Goal: Transaction & Acquisition: Purchase product/service

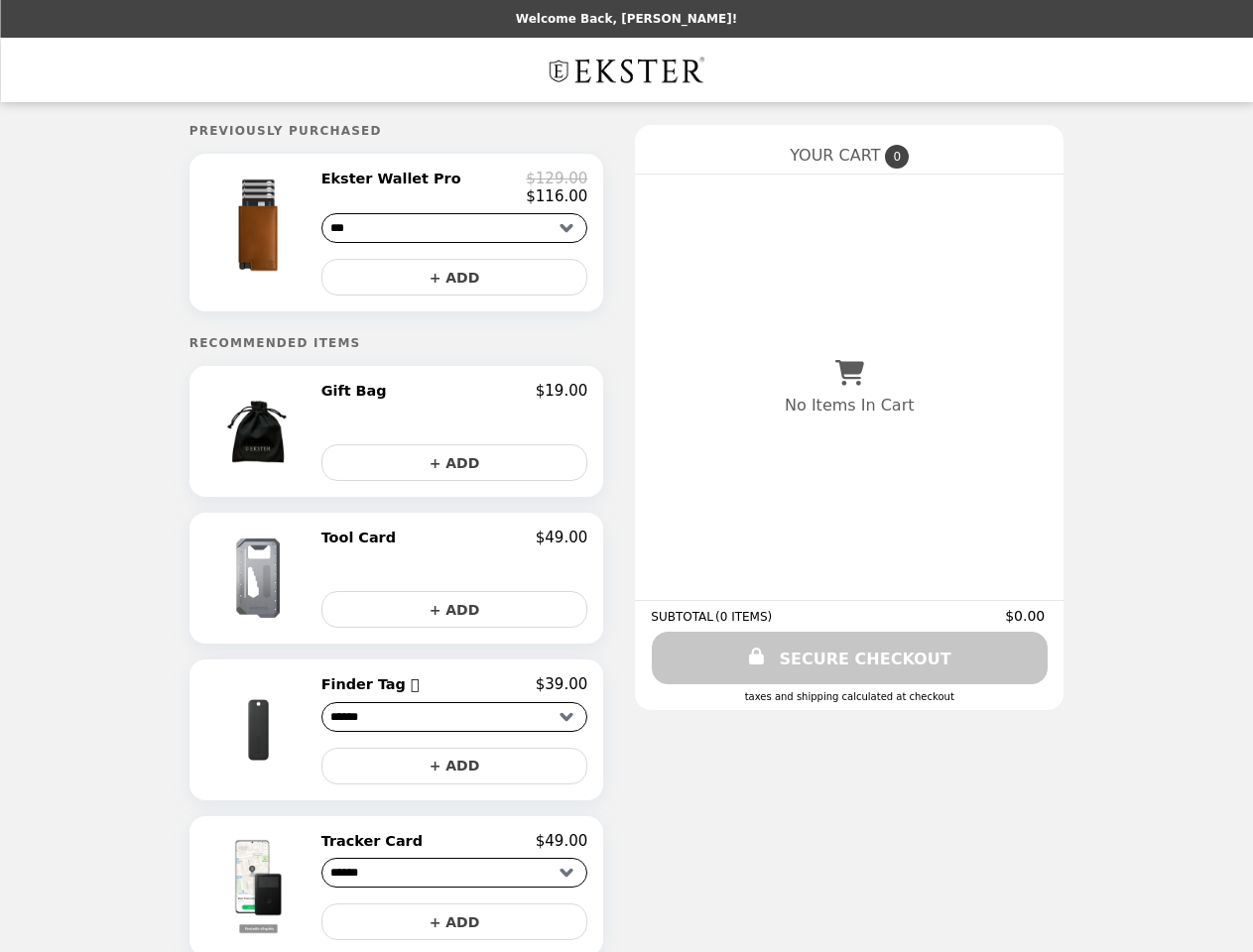
click at [289, 236] on img at bounding box center [260, 225] width 116 height 111
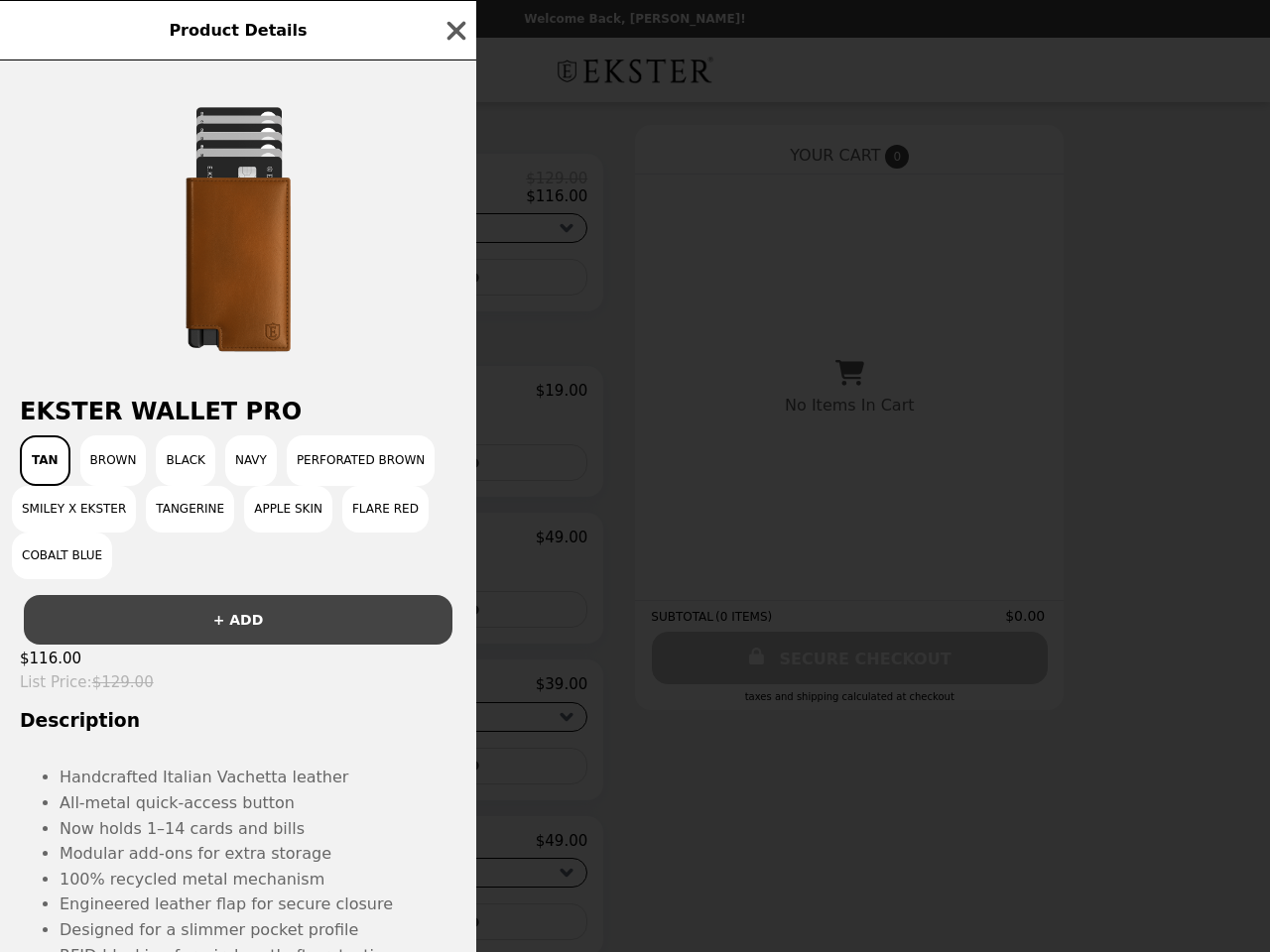
click at [455, 191] on div "Product Details Ekster Wallet Pro Tan Brown Black Navy Perforated Brown Smiley …" at bounding box center [635, 476] width 1270 height 952
click at [455, 283] on div at bounding box center [238, 219] width 476 height 317
click at [289, 440] on div "Product Details Ekster Wallet Pro Tan Brown Black Navy Perforated Brown Smiley …" at bounding box center [635, 476] width 1270 height 952
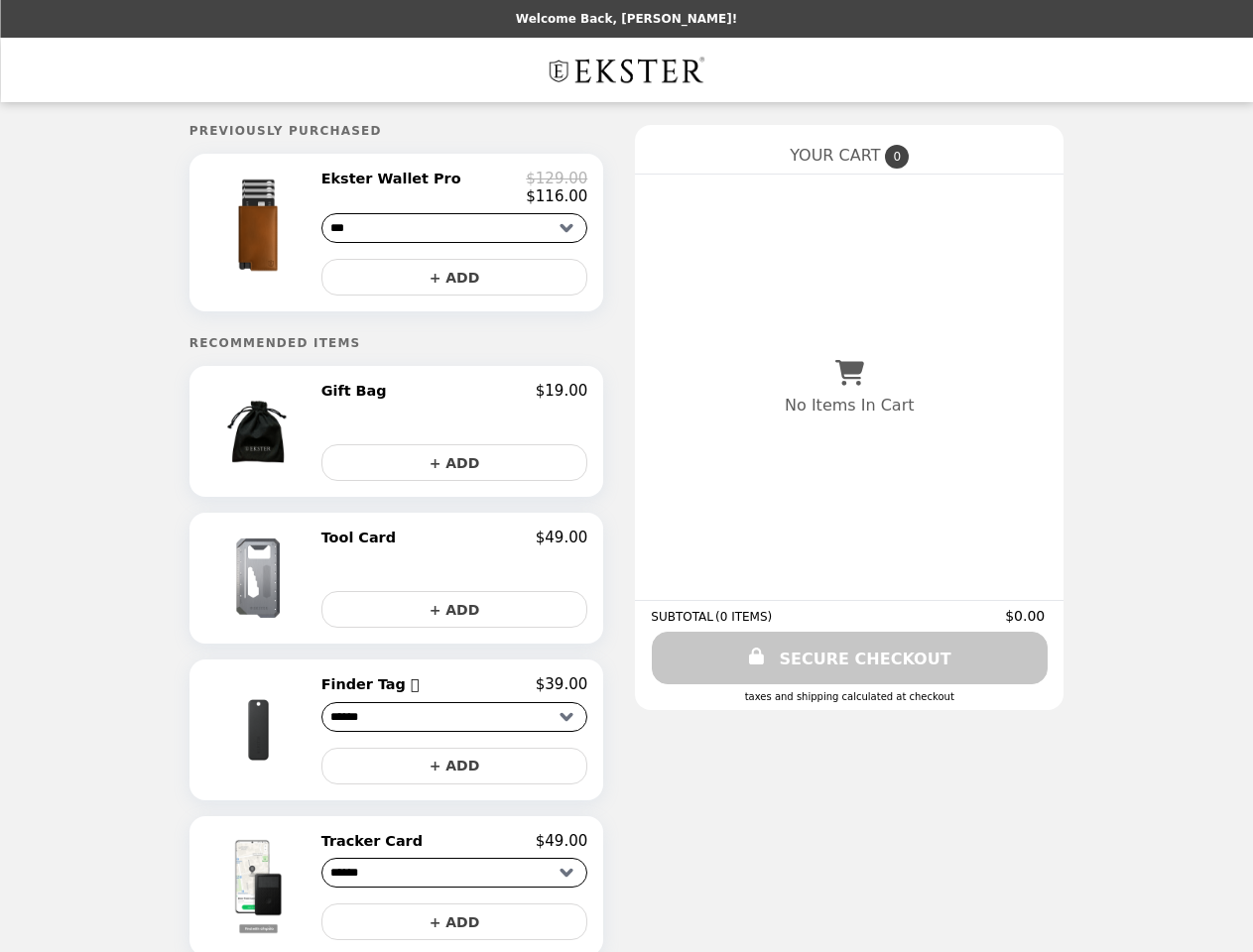
click at [455, 400] on div "Gift Bag $19.00" at bounding box center [455, 391] width 267 height 18
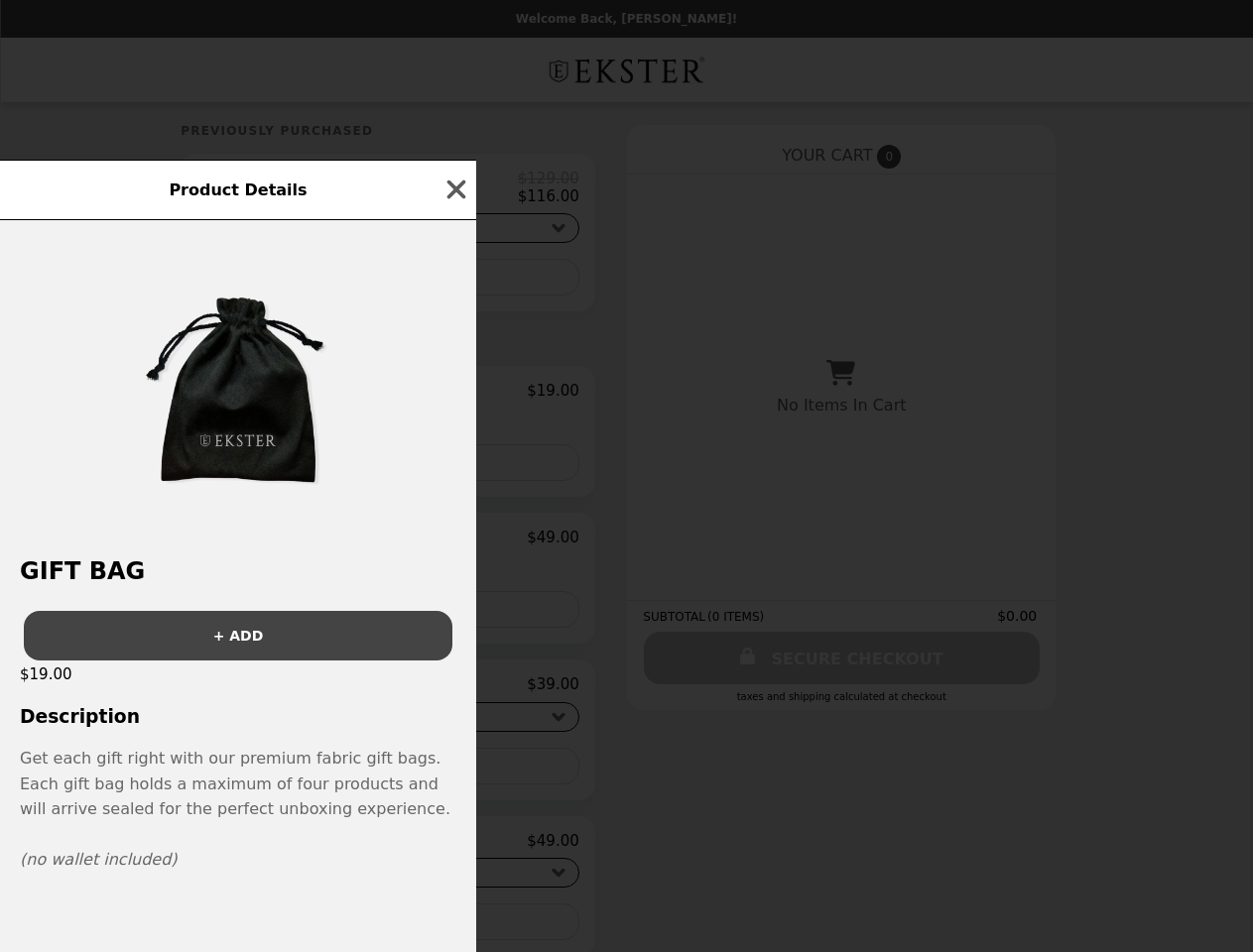
click at [455, 470] on div "Product Details Gift Bag + ADD $19.00 Description Get each gift right with our …" at bounding box center [626, 476] width 1253 height 952
click at [289, 586] on div "Gift Bag + ADD $19.00 Description Get each gift right with our premium fabric g…" at bounding box center [238, 586] width 476 height 732
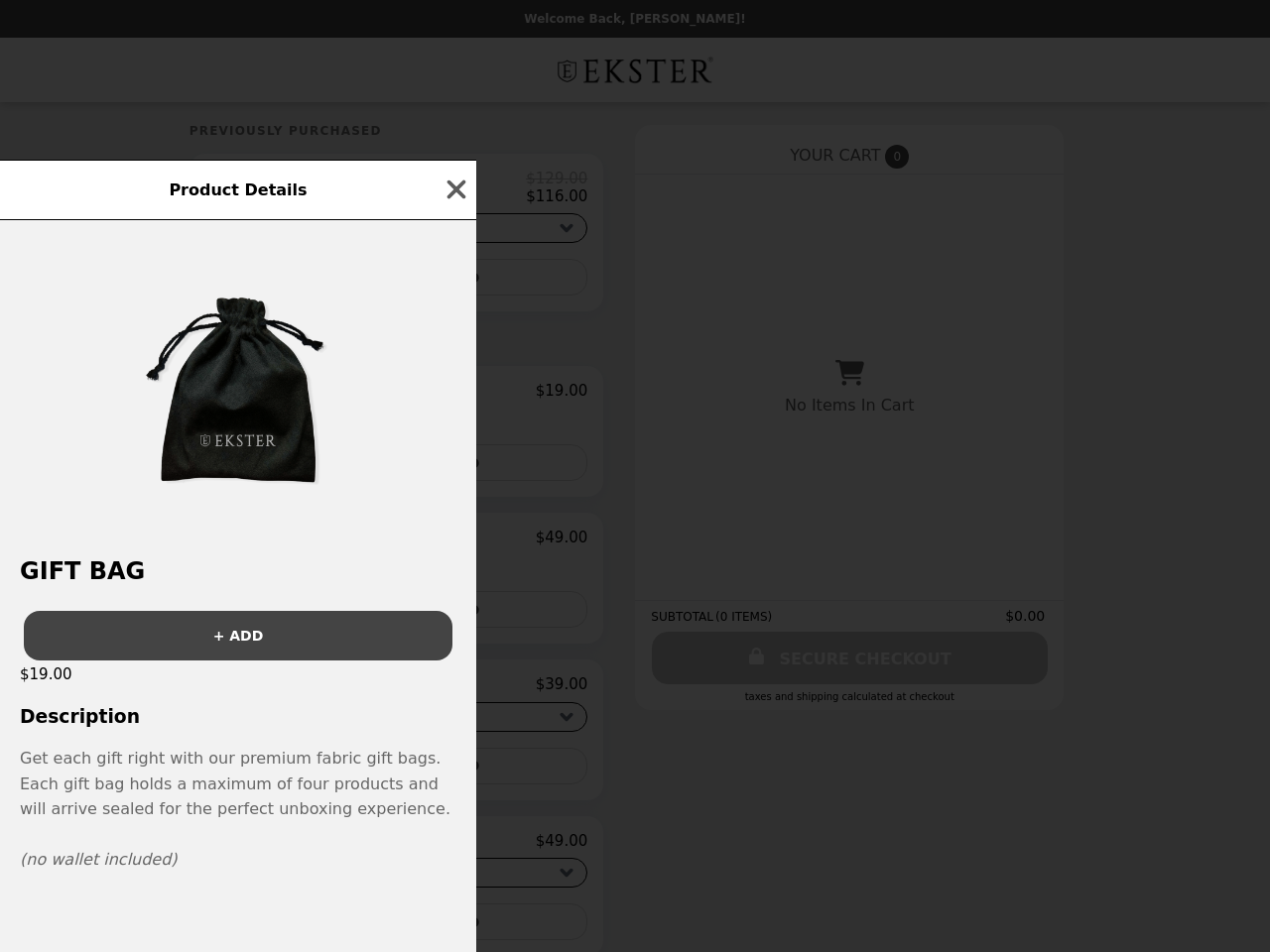
click at [455, 546] on div "Product Details Gift Bag + ADD $19.00 Description Get each gift right with our …" at bounding box center [635, 476] width 1270 height 952
click at [455, 617] on div "+ ADD" at bounding box center [238, 628] width 476 height 66
click at [289, 738] on img at bounding box center [261, 729] width 113 height 108
